Goal: Communication & Community: Participate in discussion

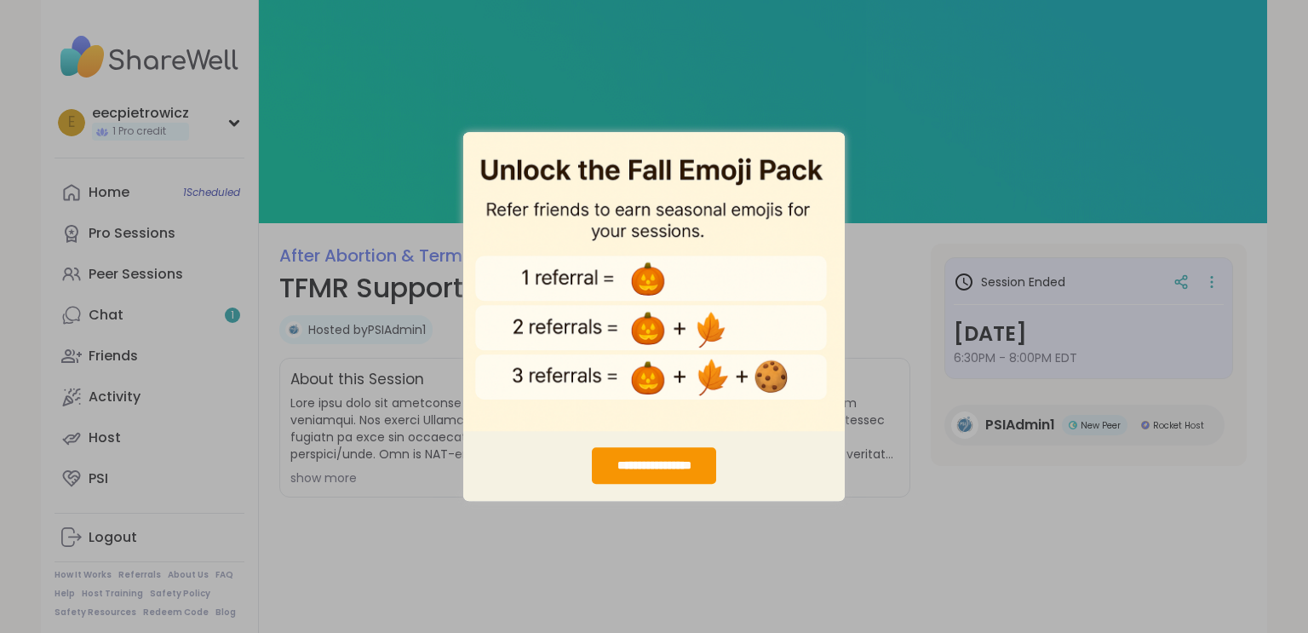
click at [896, 251] on div "**********" at bounding box center [654, 316] width 1308 height 633
click at [840, 199] on img "entering modal" at bounding box center [653, 281] width 381 height 300
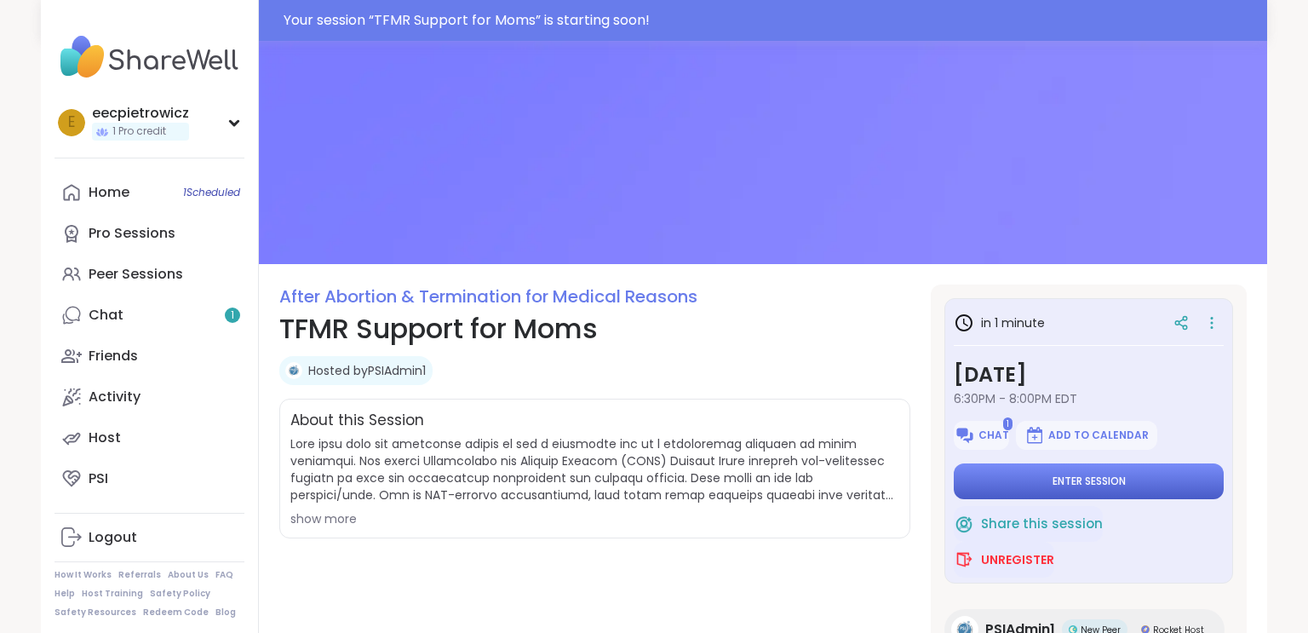
click at [1039, 479] on button "Enter session" at bounding box center [1089, 481] width 270 height 36
